Goal: Transaction & Acquisition: Purchase product/service

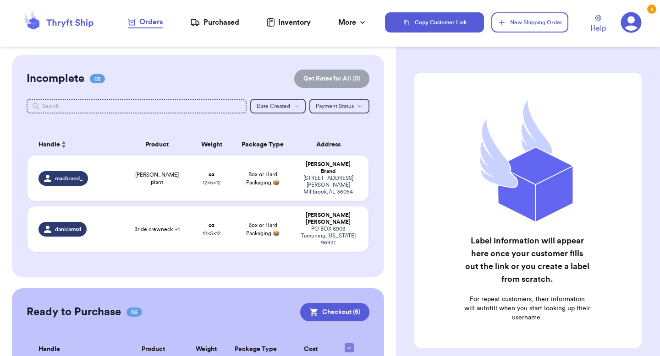
scroll to position [39, 0]
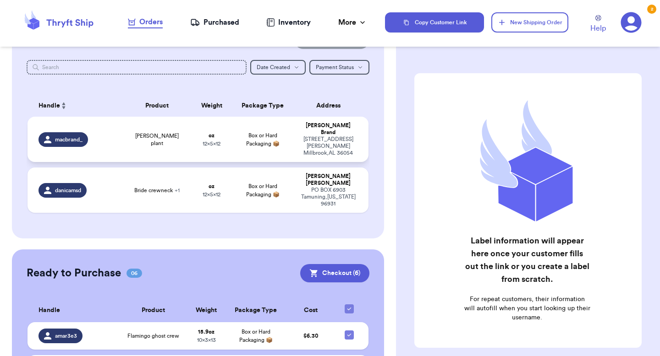
click at [116, 134] on div "macbrand_" at bounding box center [77, 139] width 79 height 15
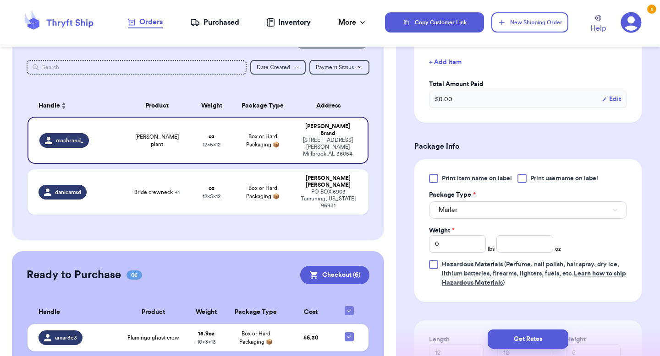
scroll to position [295, 0]
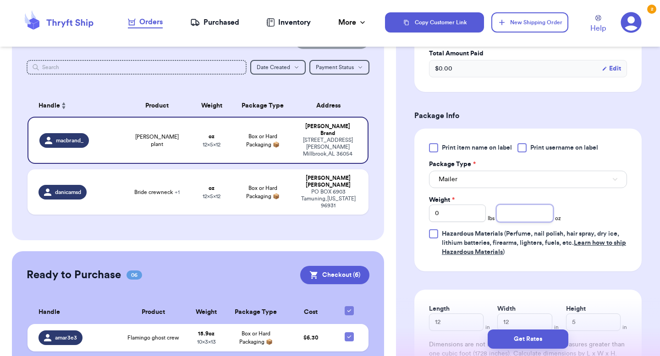
click at [518, 214] on input "number" at bounding box center [524, 213] width 57 height 17
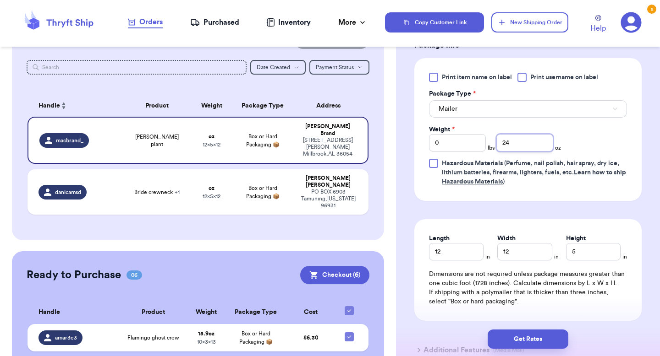
scroll to position [380, 0]
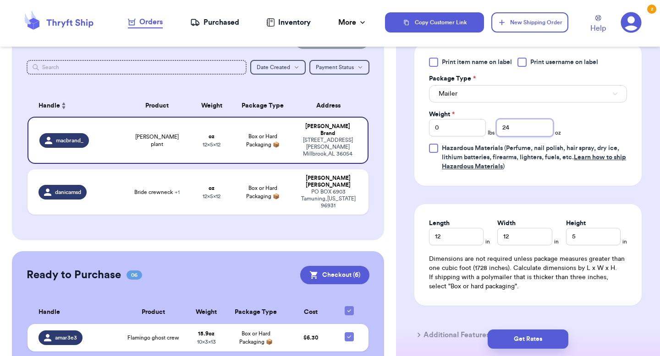
type input "24"
click at [461, 233] on input "12" at bounding box center [456, 236] width 55 height 17
type input "13"
click at [517, 233] on input "12" at bounding box center [524, 236] width 55 height 17
type input "10"
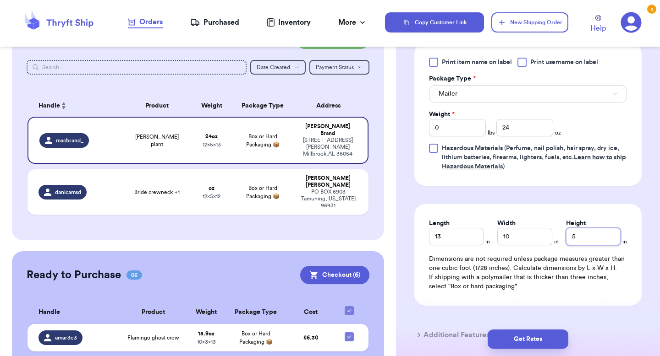
click at [579, 237] on input "5" at bounding box center [593, 236] width 55 height 17
type input "7"
click at [544, 340] on button "Get Rates" at bounding box center [527, 339] width 81 height 19
type input "1"
type input "8"
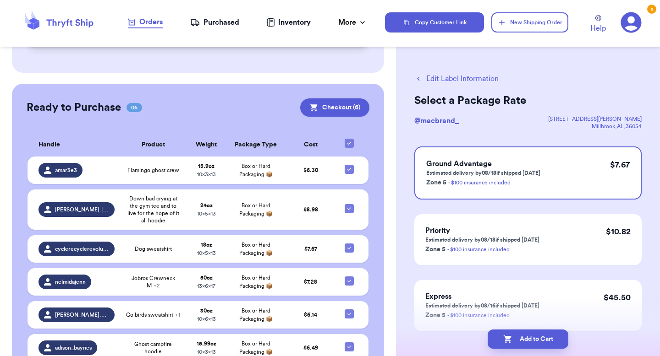
scroll to position [220, 0]
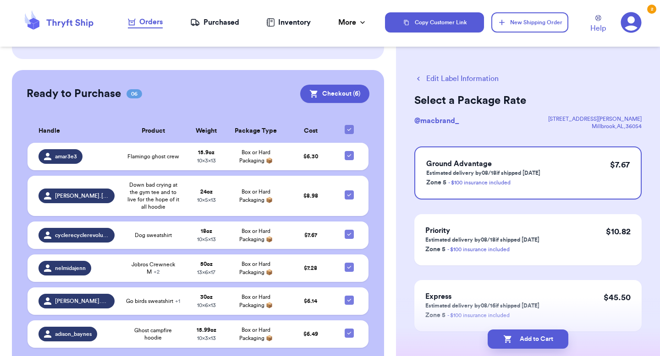
click at [326, 76] on div "Ready to Purchase 06 Checkout ( 6 ) Checkout ( 6 ) Handle Product Weight Packag…" at bounding box center [198, 222] width 372 height 304
click at [326, 85] on button "Checkout ( 6 )" at bounding box center [334, 94] width 69 height 18
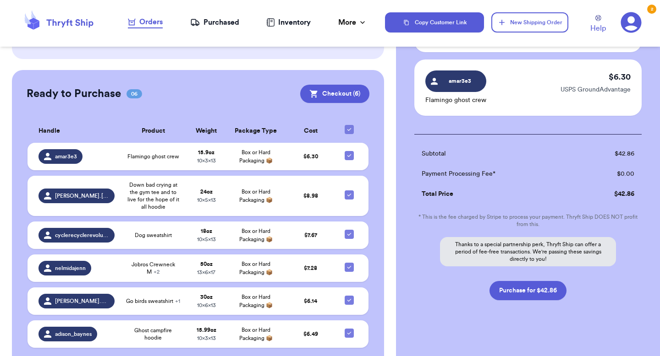
scroll to position [380, 0]
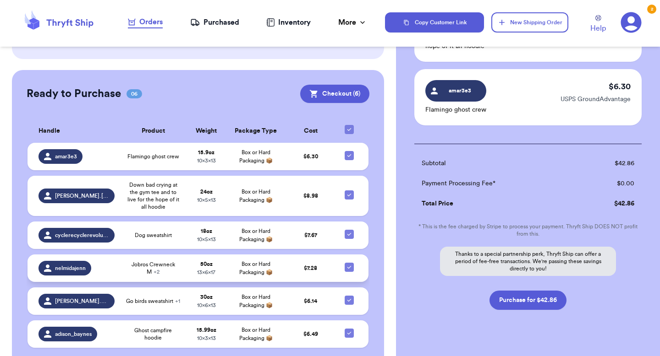
click at [118, 255] on td "nelmidajenn" at bounding box center [73, 268] width 93 height 27
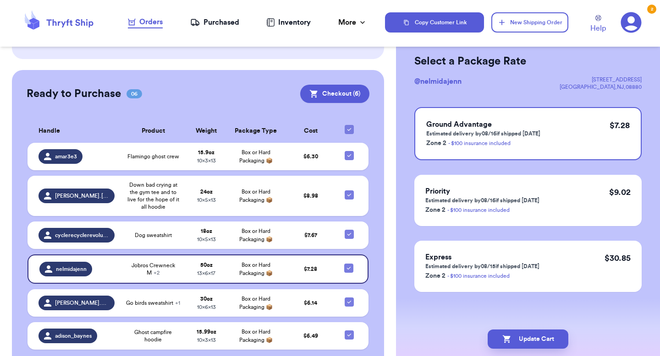
scroll to position [0, 0]
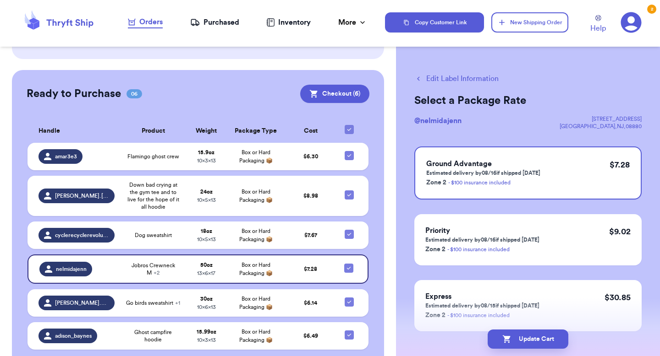
click at [420, 78] on icon "button" at bounding box center [418, 79] width 8 height 8
checkbox input "false"
checkbox input "true"
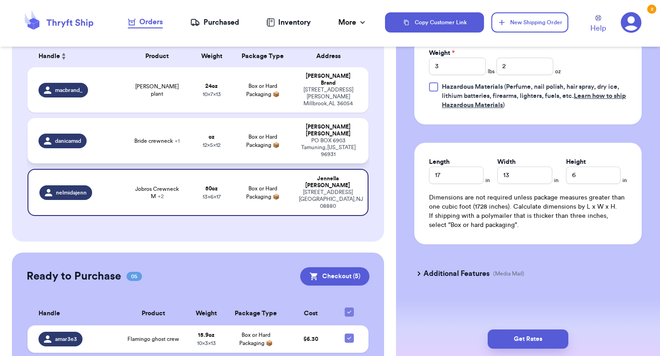
scroll to position [56, 0]
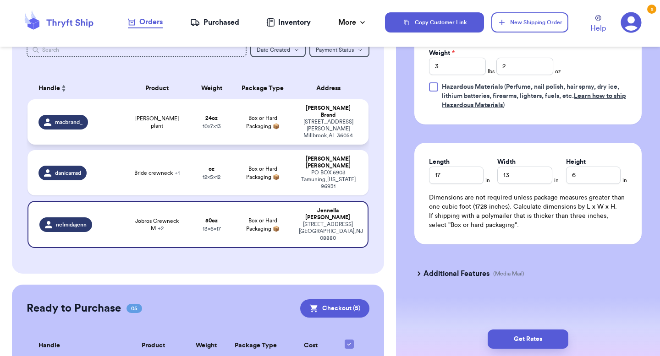
click at [127, 126] on td "Skelly plant" at bounding box center [157, 121] width 68 height 45
type input "Skelly plant"
type input "1"
type input "8"
type input "13"
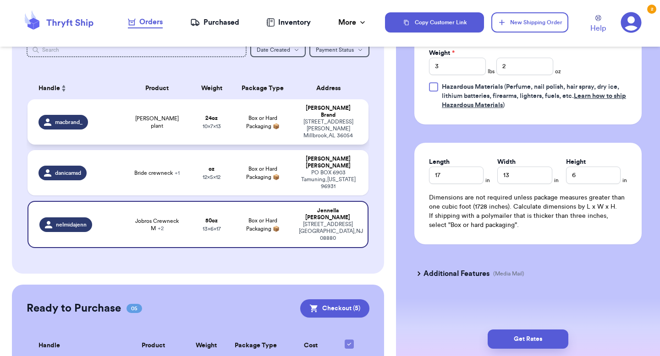
type input "10"
type input "7"
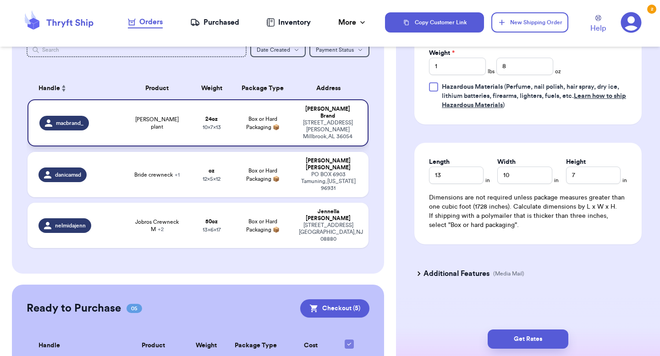
scroll to position [442, 0]
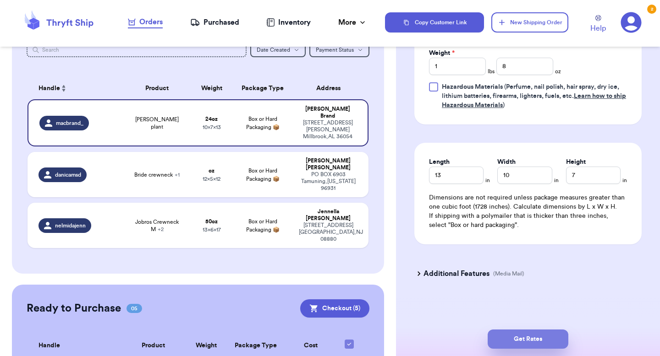
click at [538, 336] on button "Get Rates" at bounding box center [527, 339] width 81 height 19
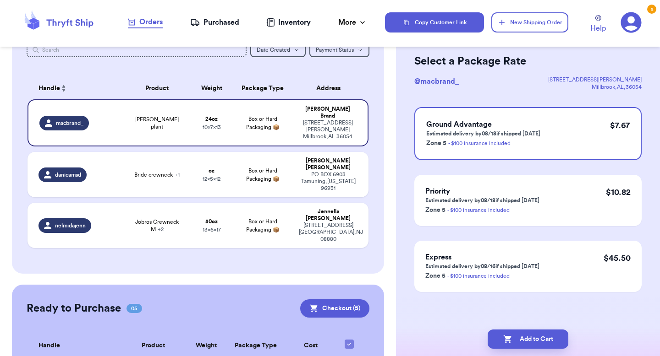
scroll to position [0, 0]
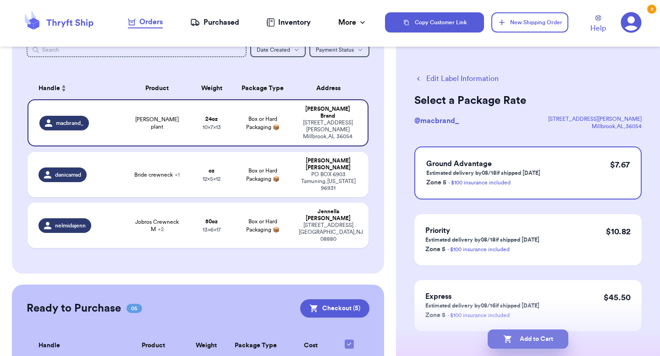
click at [541, 338] on button "Add to Cart" at bounding box center [527, 339] width 81 height 19
checkbox input "true"
select select "MERCHANDISE"
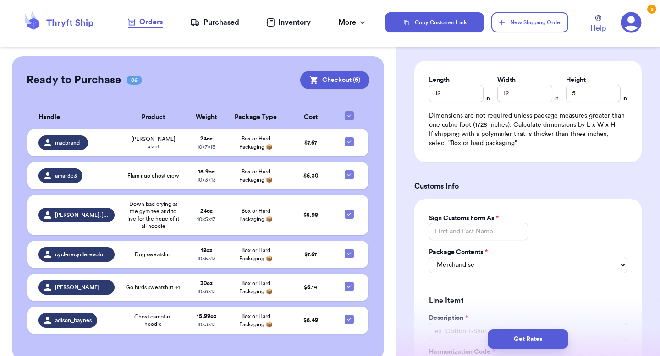
scroll to position [872, 0]
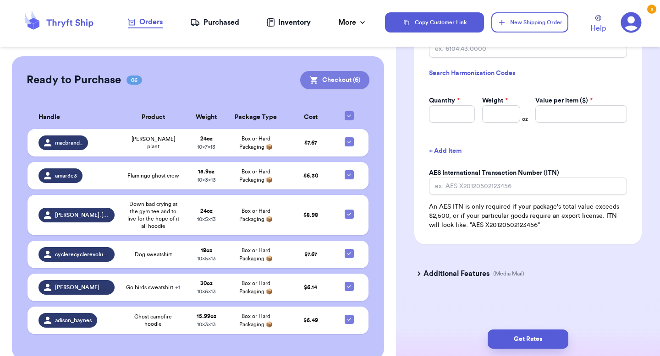
click at [325, 71] on button "Checkout ( 6 )" at bounding box center [334, 80] width 69 height 18
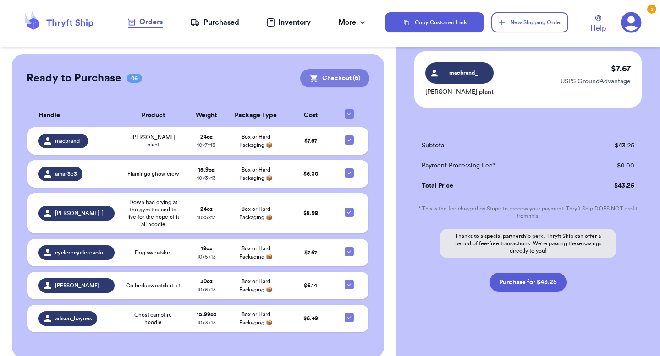
scroll to position [390, 0]
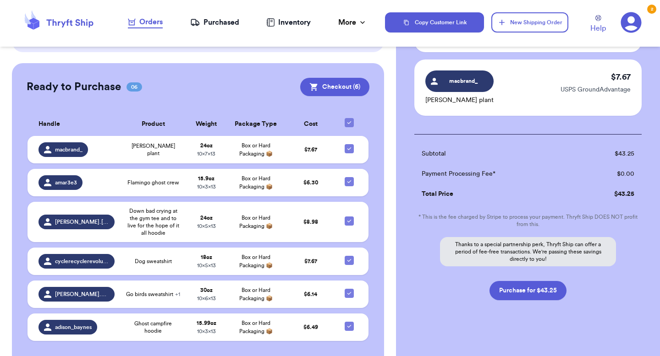
click at [544, 288] on button "Purchase for $43.25" at bounding box center [527, 290] width 77 height 19
checkbox input "false"
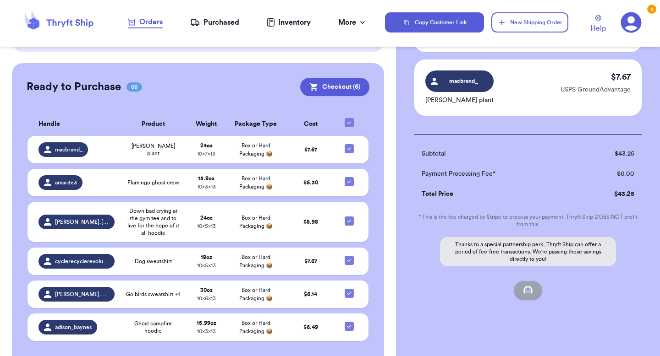
checkbox input "false"
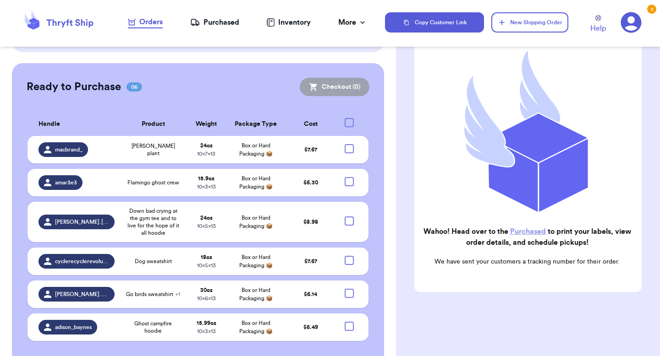
checkbox input "true"
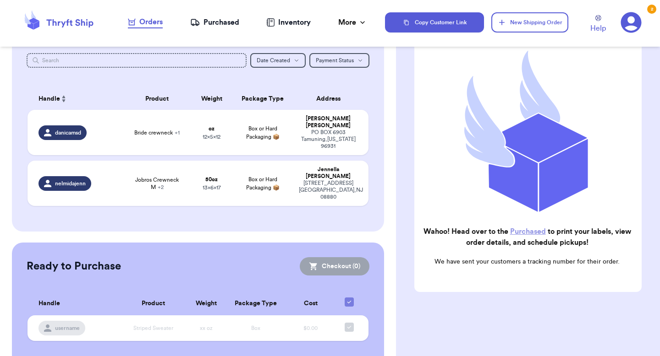
click at [216, 23] on div "Purchased" at bounding box center [214, 22] width 49 height 11
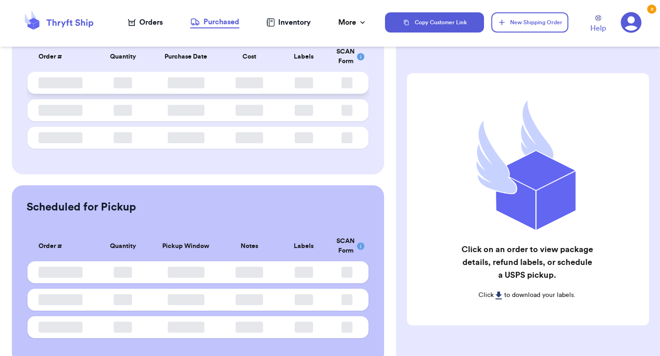
scroll to position [98, 0]
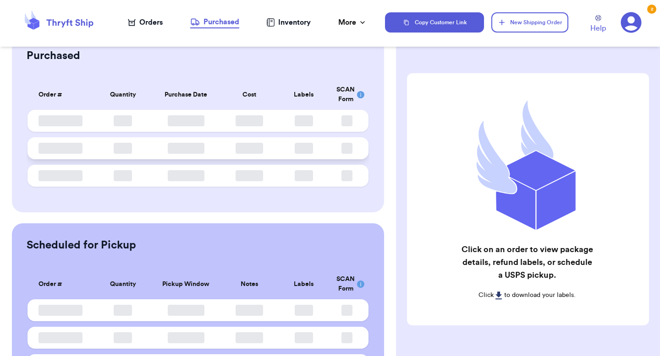
scroll to position [98, 0]
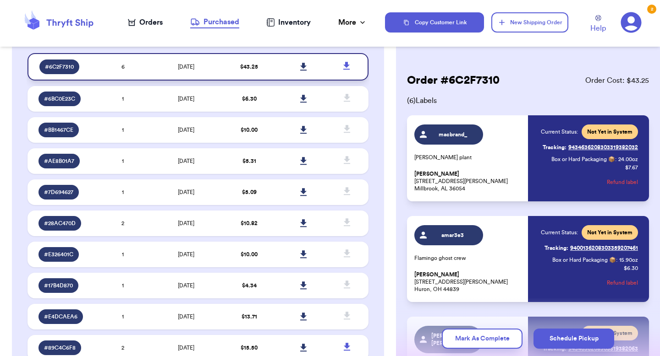
click at [306, 67] on icon at bounding box center [303, 67] width 7 height 8
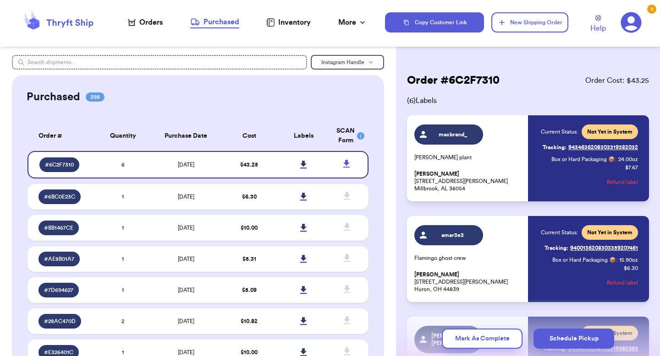
click at [78, 24] on icon at bounding box center [58, 22] width 73 height 25
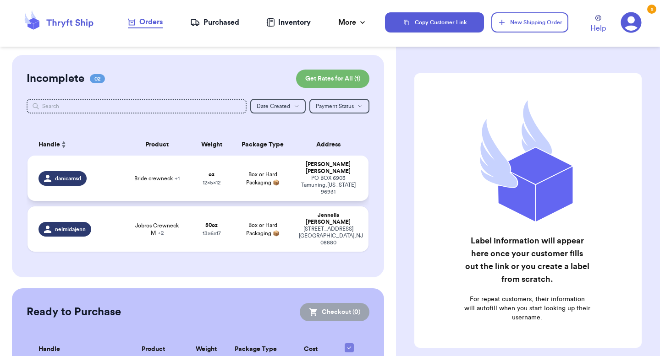
scroll to position [46, 0]
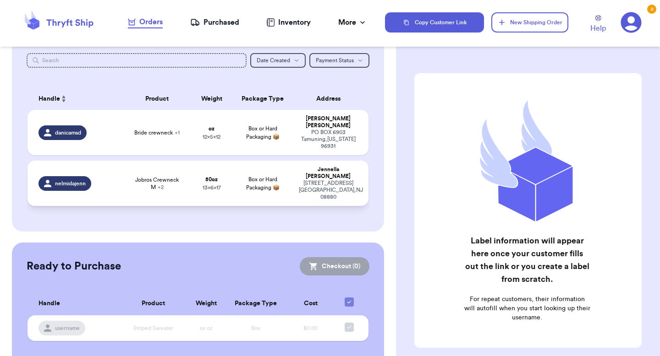
click at [119, 170] on td "nelmidajenn" at bounding box center [74, 183] width 95 height 45
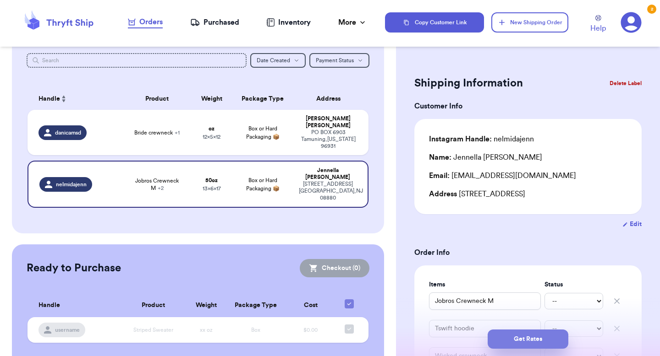
click at [521, 337] on button "Get Rates" at bounding box center [527, 339] width 81 height 19
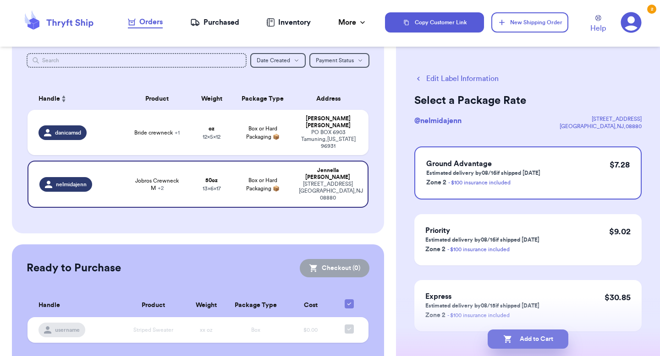
click at [521, 337] on button "Add to Cart" at bounding box center [527, 339] width 81 height 19
checkbox input "true"
select select "MERCHANDISE"
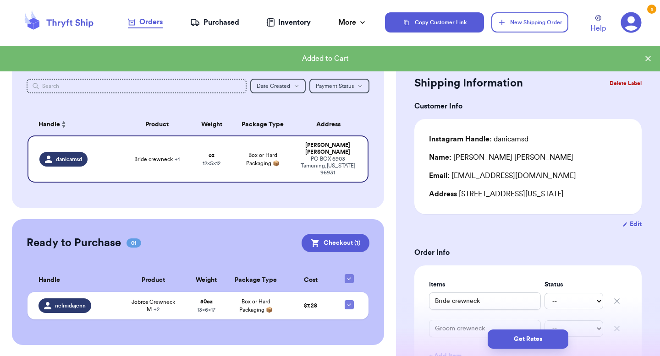
scroll to position [12, 0]
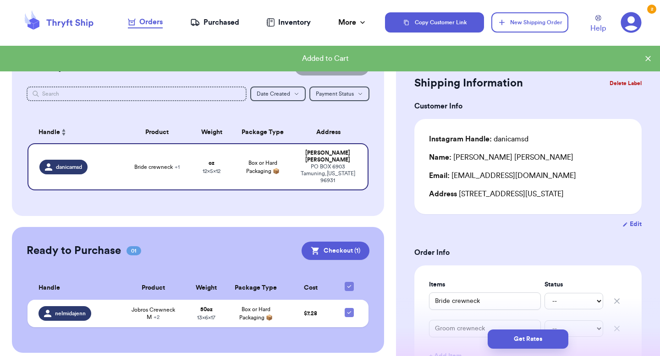
click at [636, 22] on icon at bounding box center [631, 22] width 21 height 21
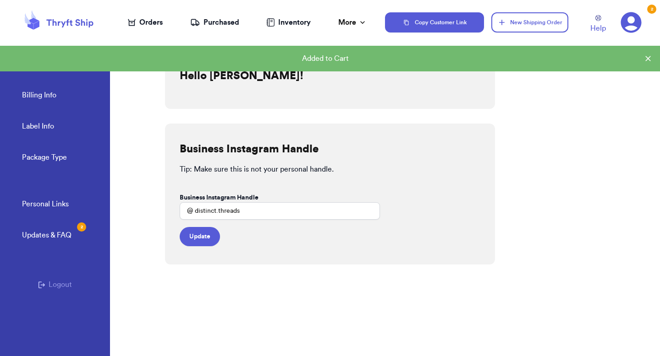
click at [45, 95] on link "Billing Info" at bounding box center [39, 96] width 34 height 13
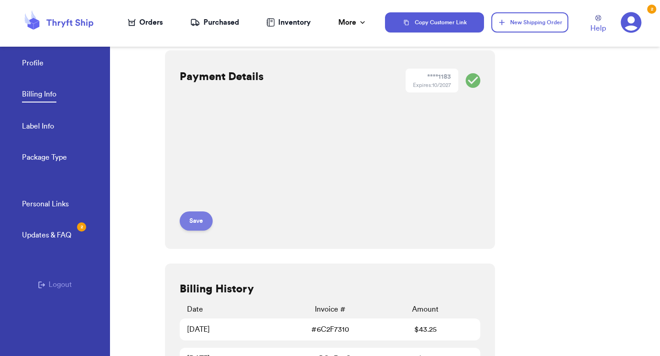
click at [204, 225] on button "Save" at bounding box center [196, 221] width 33 height 19
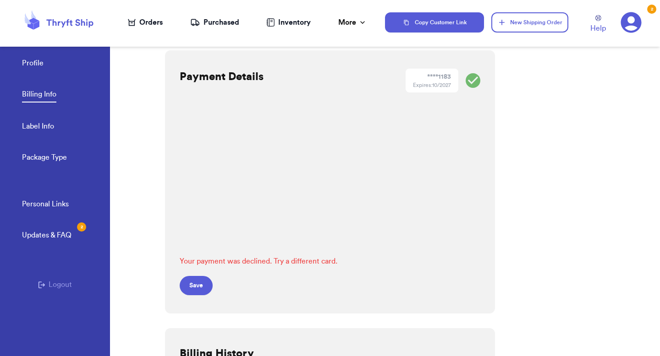
click at [409, 196] on div "Payment Details **** 1183 Expires: 10/2027 Your payment was declined. Try a dif…" at bounding box center [330, 181] width 330 height 263
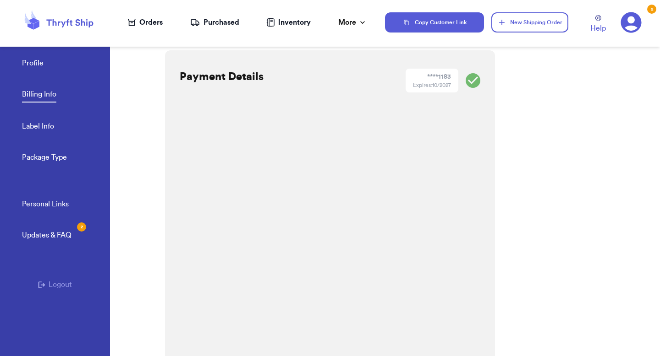
click at [416, 252] on div "Payment Details **** 1183 Expires: 10/2027 Your payment was declined. Try a dif…" at bounding box center [330, 234] width 330 height 368
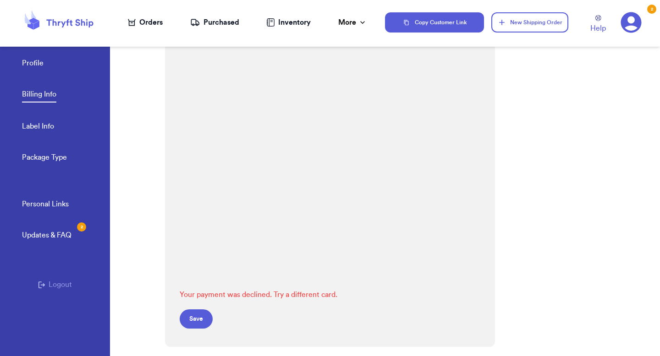
scroll to position [82, 0]
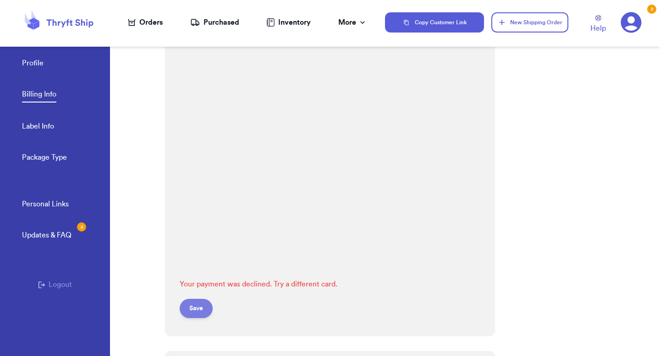
click at [190, 311] on button "Save" at bounding box center [196, 308] width 33 height 19
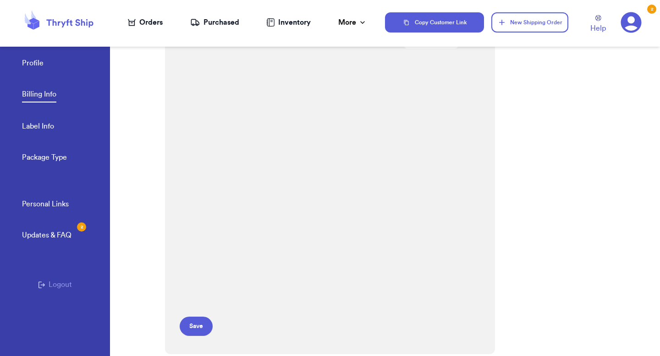
scroll to position [49, 0]
click at [28, 71] on div "Profile Billing Info Label Info Package Type" at bounding box center [66, 107] width 88 height 151
click at [38, 63] on link "Profile" at bounding box center [33, 64] width 22 height 13
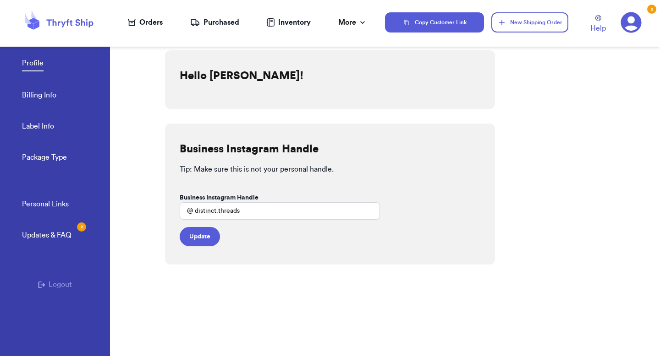
click at [146, 21] on div "Orders" at bounding box center [145, 22] width 35 height 11
select select "MERCHANDISE"
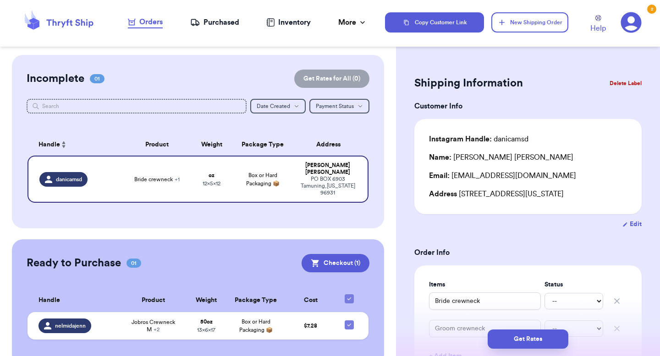
scroll to position [12, 0]
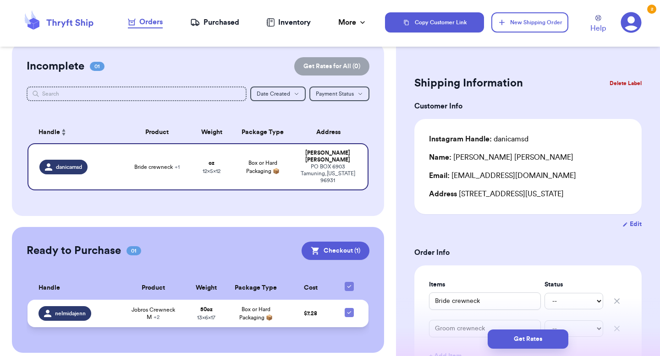
click at [133, 309] on span "Jobros Crewneck M + 2" at bounding box center [153, 314] width 55 height 15
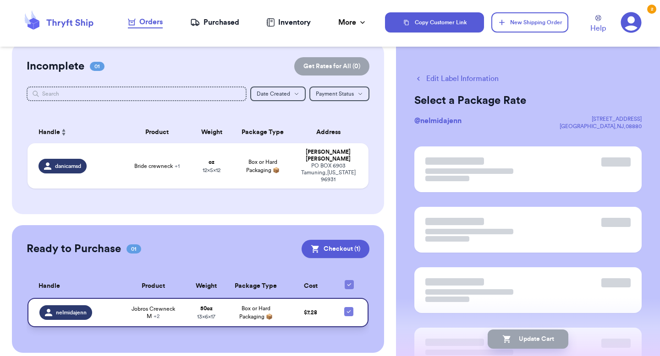
scroll to position [5, 0]
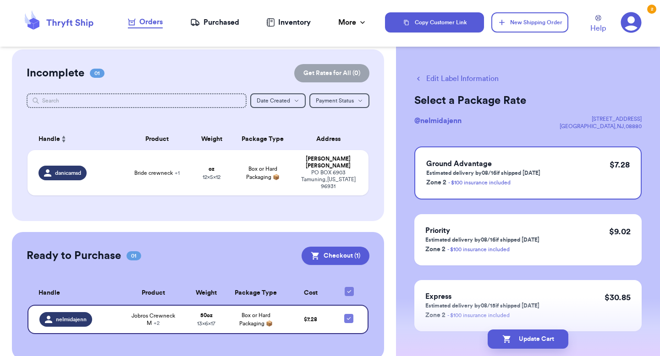
click at [420, 80] on icon "button" at bounding box center [418, 79] width 8 height 8
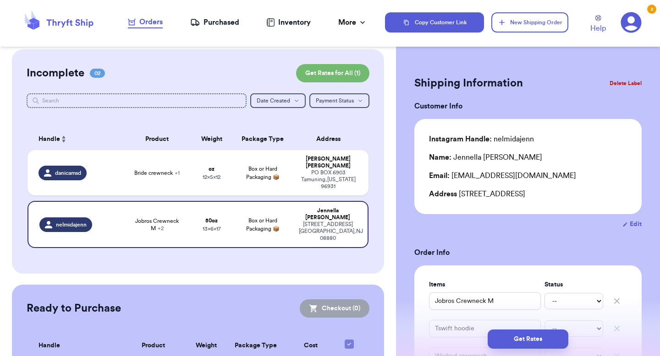
scroll to position [12, 0]
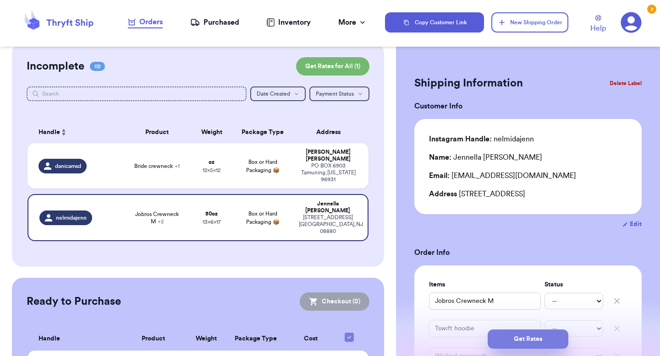
click at [519, 338] on button "Get Rates" at bounding box center [527, 339] width 81 height 19
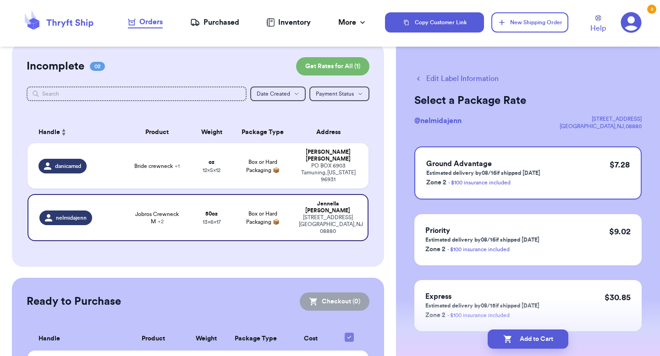
scroll to position [39, 0]
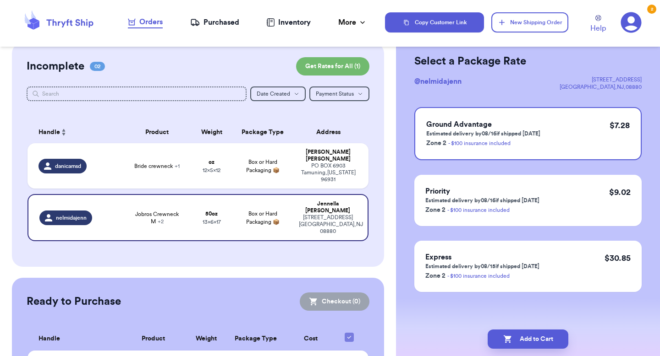
click at [530, 350] on div "Add to Cart" at bounding box center [528, 340] width 264 height 34
click at [532, 335] on button "Add to Cart" at bounding box center [527, 339] width 81 height 19
checkbox input "true"
select select "MERCHANDISE"
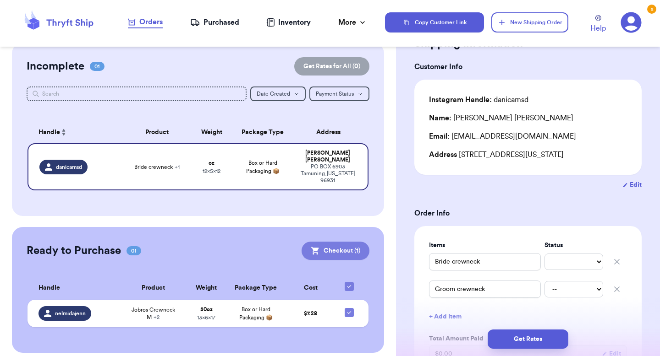
click at [351, 242] on button "Checkout ( 1 )" at bounding box center [335, 251] width 68 height 18
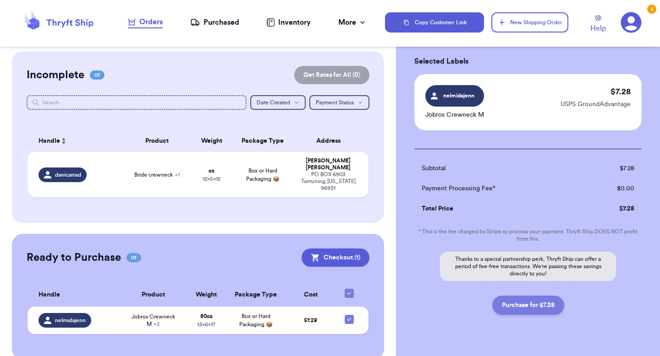
click at [528, 308] on button "Purchase for $7.28" at bounding box center [528, 305] width 72 height 19
checkbox input "false"
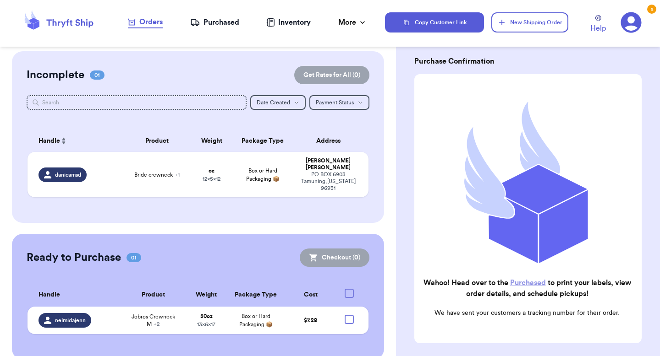
checkbox input "true"
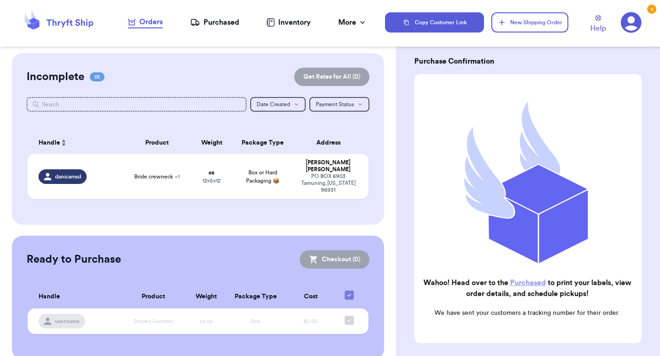
click at [220, 22] on div "Purchased" at bounding box center [214, 22] width 49 height 11
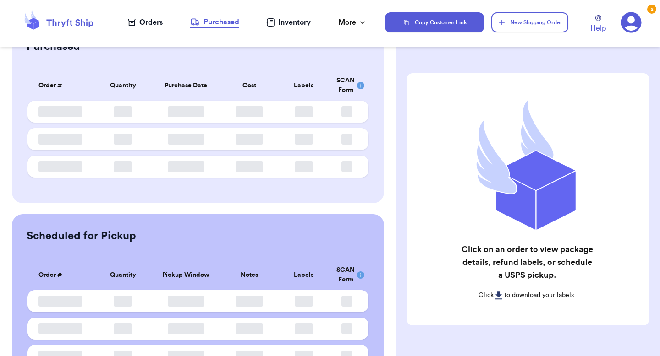
scroll to position [98, 0]
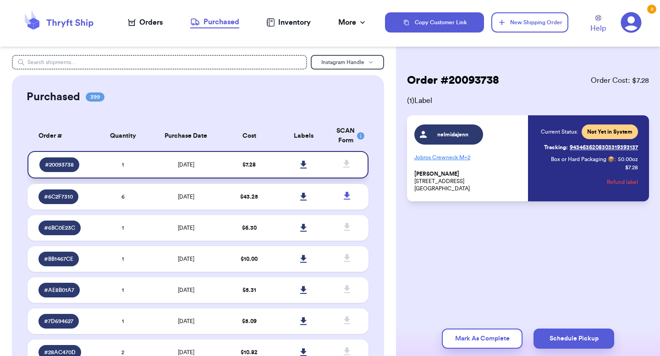
click at [300, 169] on link at bounding box center [304, 165] width 20 height 20
click at [137, 22] on div "Orders" at bounding box center [145, 22] width 35 height 11
